Goal: Task Accomplishment & Management: Use online tool/utility

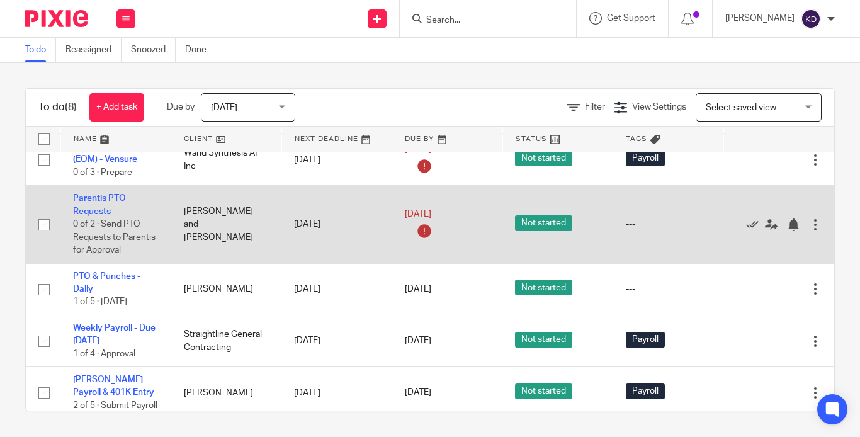
scroll to position [174, 0]
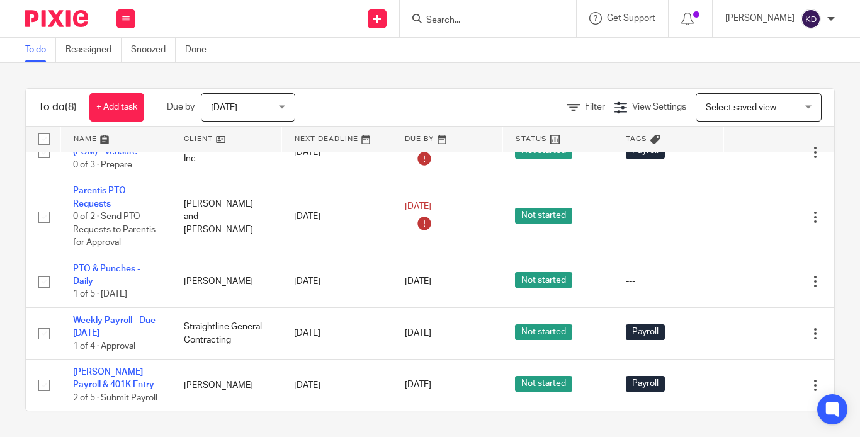
click at [60, 18] on img at bounding box center [56, 18] width 63 height 17
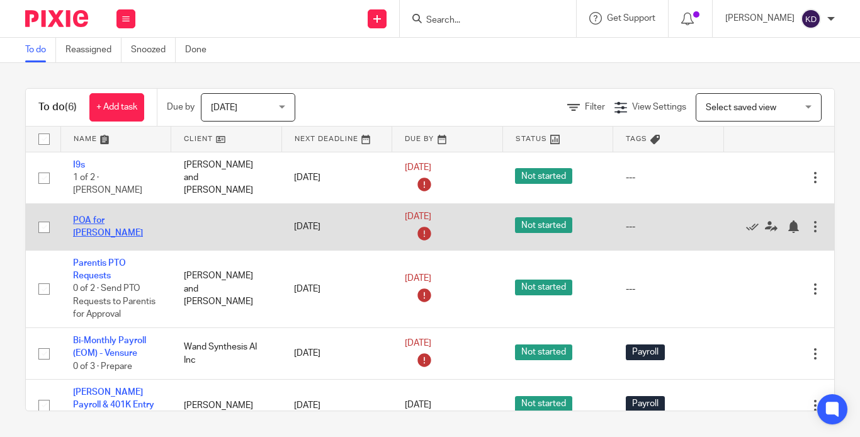
click at [113, 220] on link "POA for [PERSON_NAME]" at bounding box center [108, 226] width 70 height 21
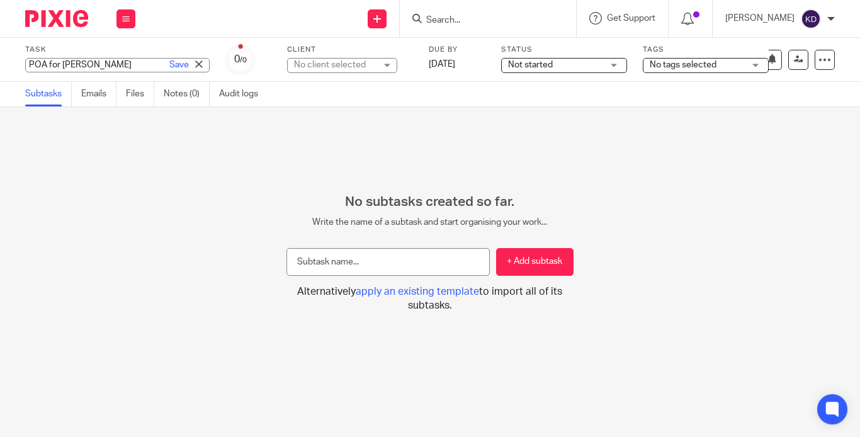
drag, startPoint x: 22, startPoint y: 61, endPoint x: 96, endPoint y: 65, distance: 73.8
click at [96, 65] on div "POA for Shaneze Save POA for Shaneze" at bounding box center [117, 65] width 184 height 14
drag, startPoint x: 96, startPoint y: 65, endPoint x: 4, endPoint y: 64, distance: 91.9
click at [4, 64] on div "Task POA for Shaneze Save POA for Shaneze 0 /0 Client No client selected No cli…" at bounding box center [430, 60] width 860 height 44
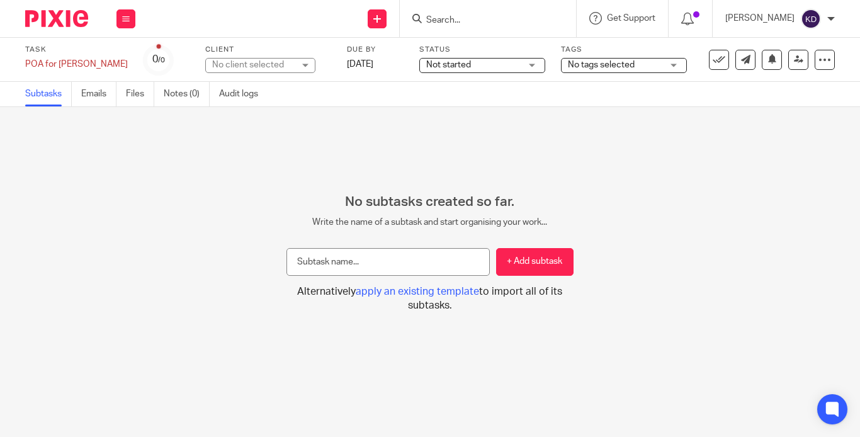
click at [272, 6] on div "Send new email Create task Add client Request signature Get Support Contact via…" at bounding box center [504, 18] width 712 height 37
click at [43, 6] on div at bounding box center [52, 18] width 104 height 37
click at [41, 14] on img at bounding box center [56, 18] width 63 height 17
